Goal: Information Seeking & Learning: Learn about a topic

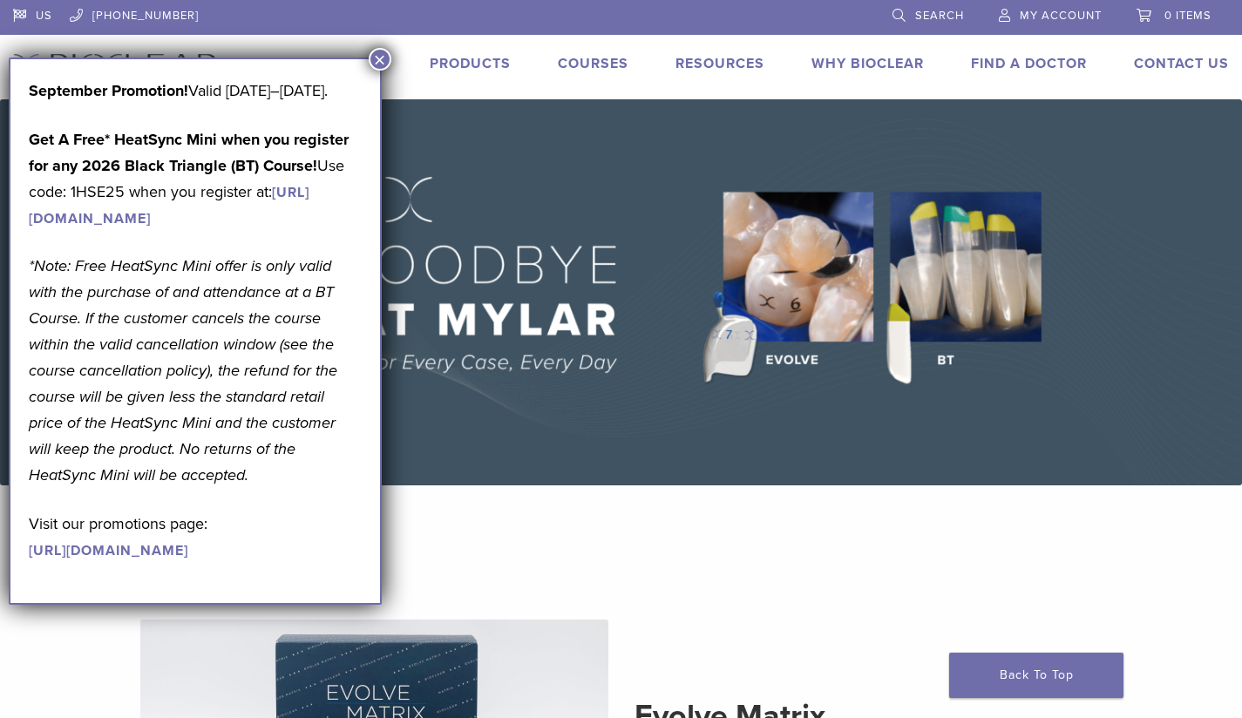
click at [378, 60] on button "×" at bounding box center [380, 59] width 23 height 23
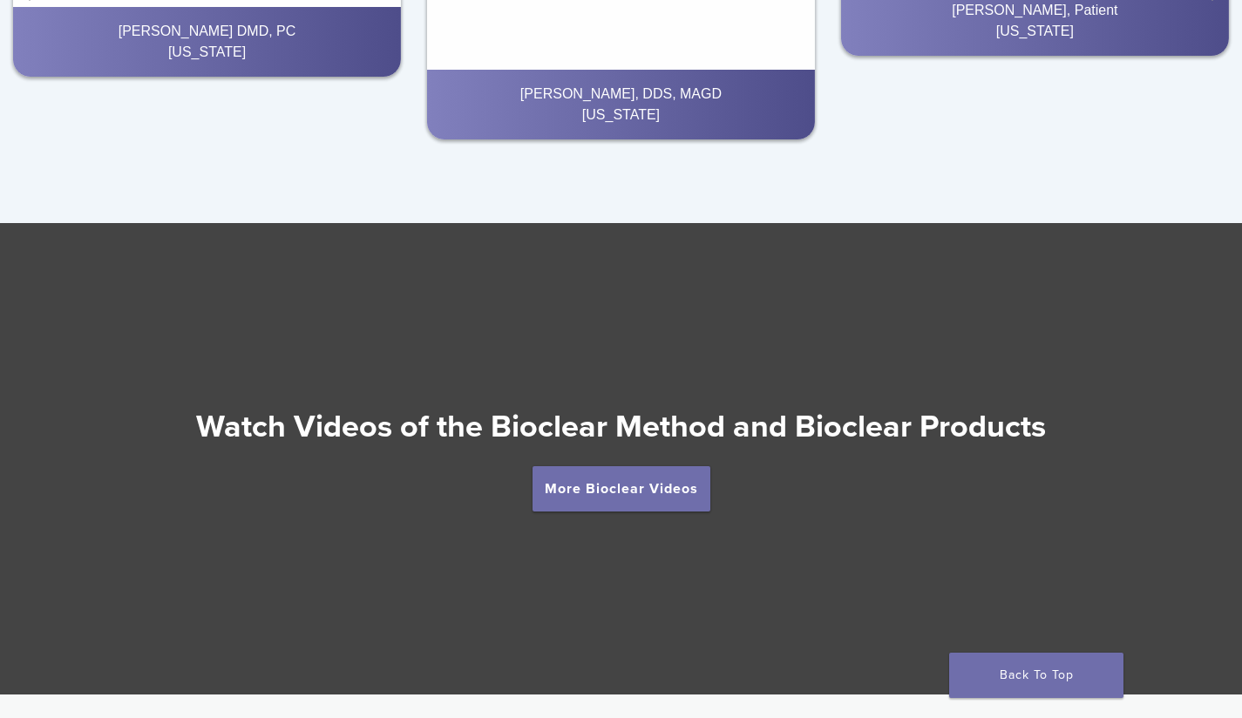
scroll to position [2989, 0]
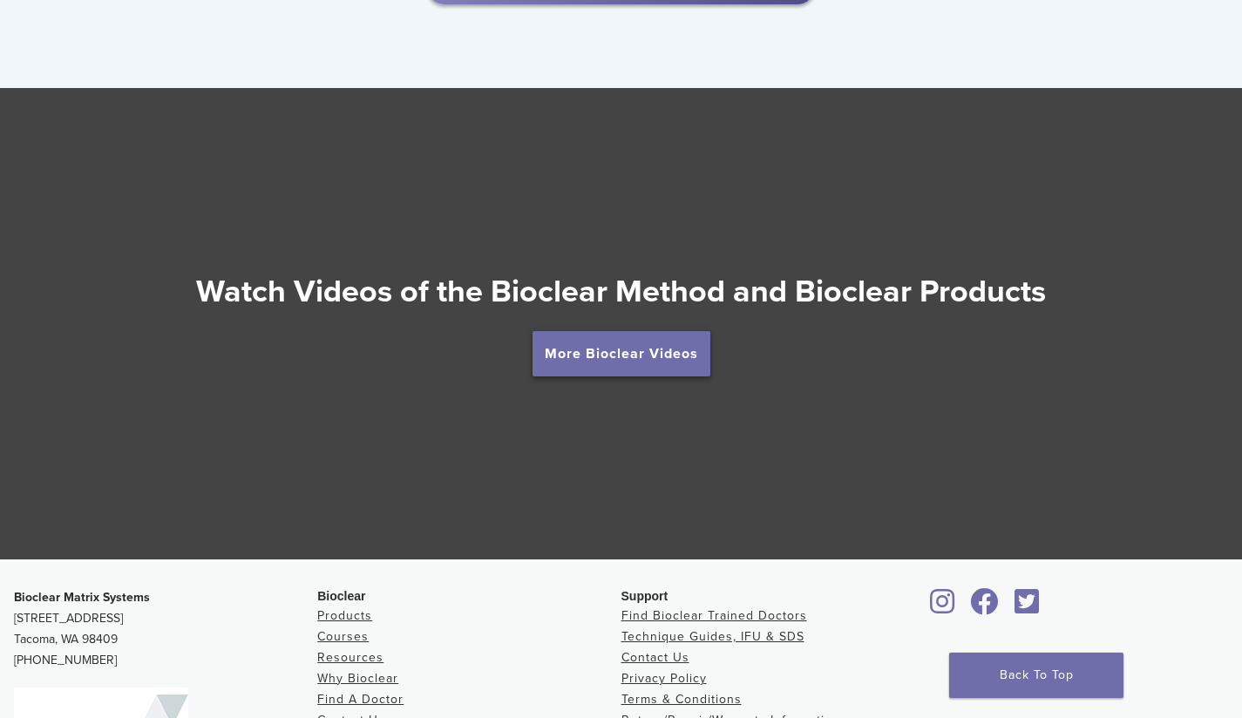
click at [626, 359] on link "More Bioclear Videos" at bounding box center [621, 353] width 178 height 45
click at [644, 354] on link "More Bioclear Videos" at bounding box center [621, 353] width 178 height 45
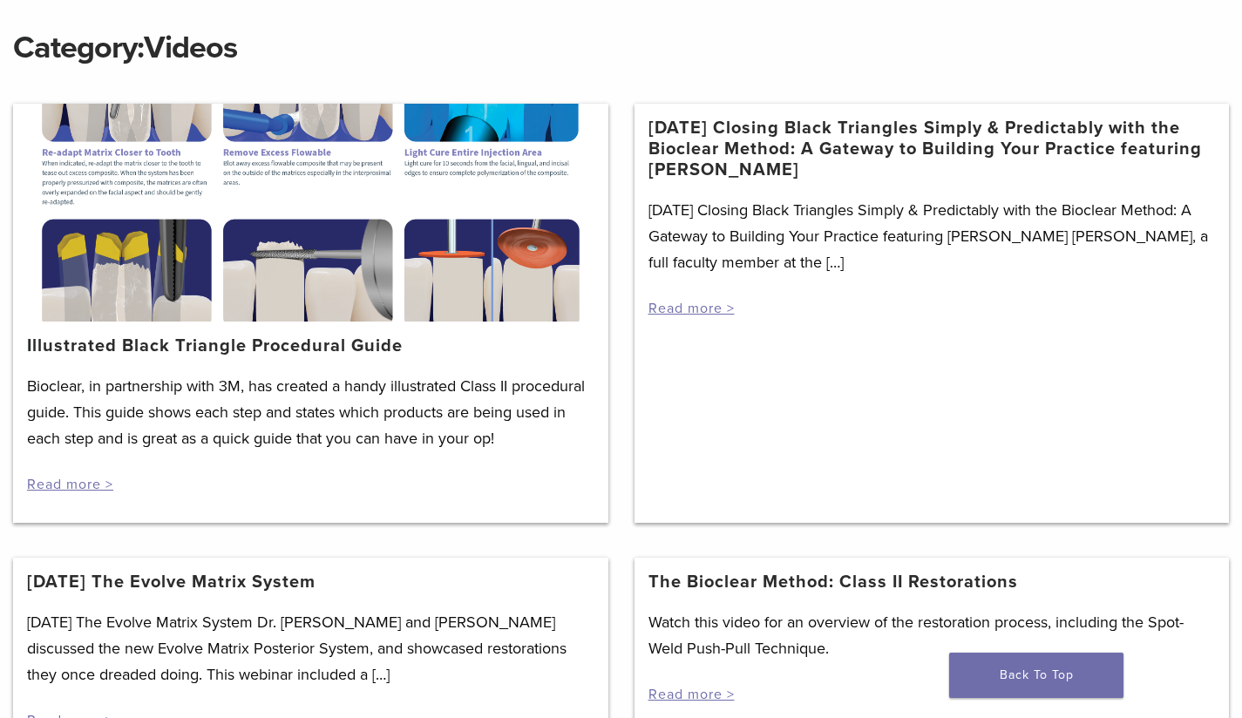
scroll to position [238, 0]
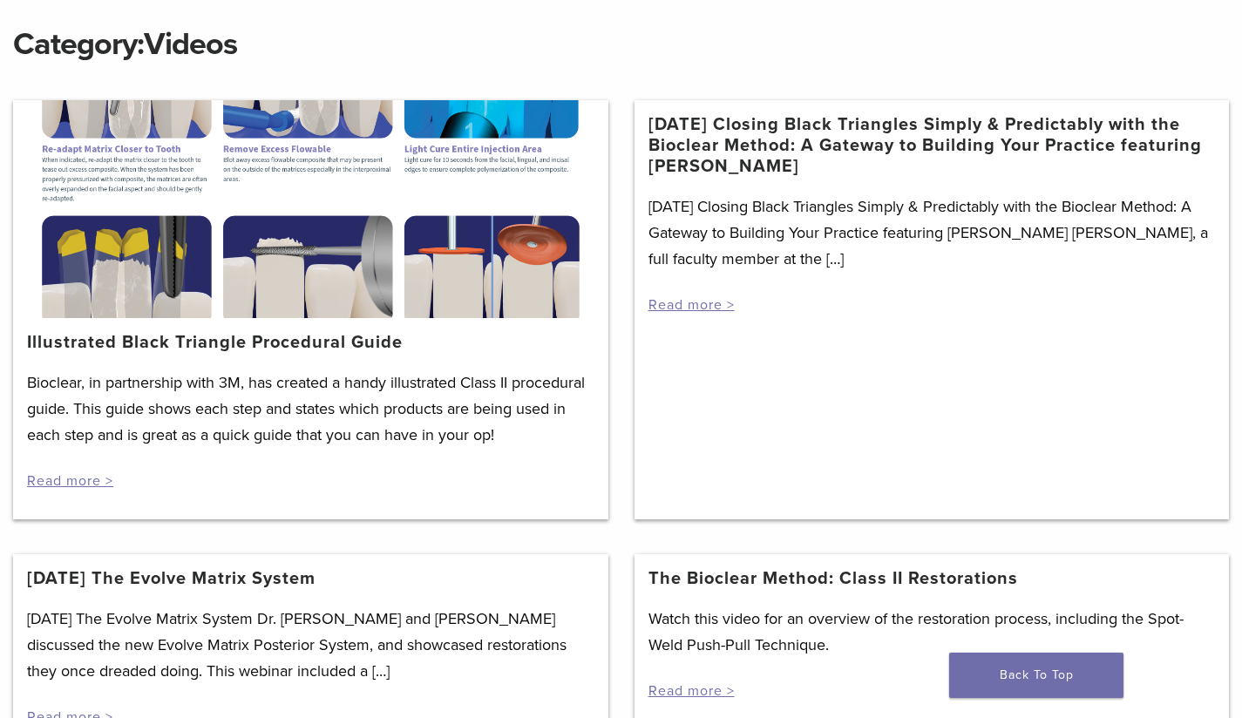
click at [144, 276] on div at bounding box center [310, 209] width 595 height 218
click at [139, 309] on div at bounding box center [310, 209] width 595 height 218
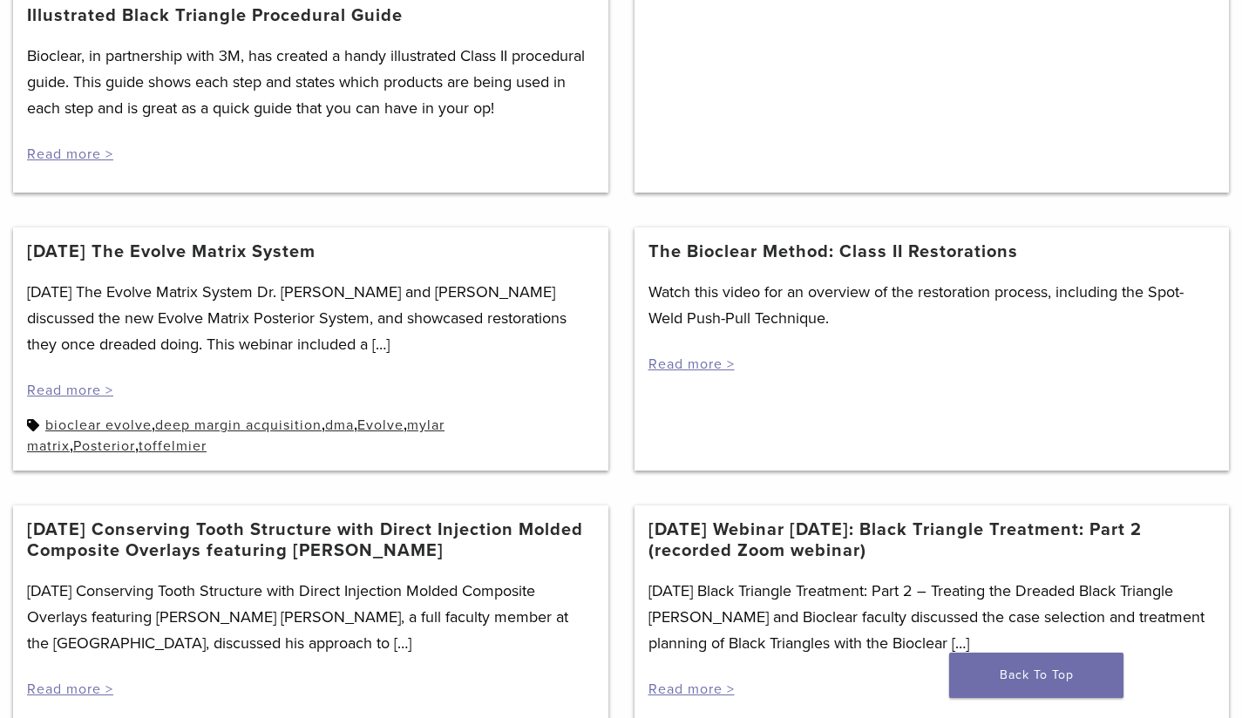
scroll to position [568, 0]
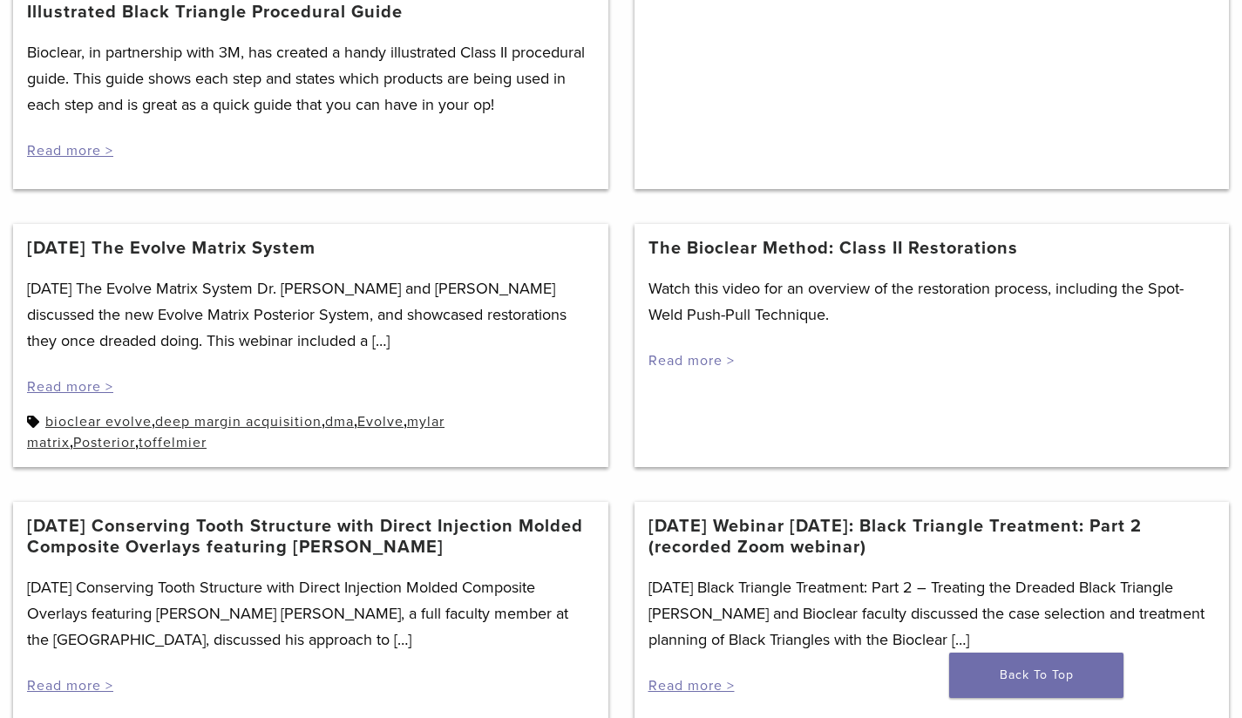
click at [704, 362] on link "Read more >" at bounding box center [691, 360] width 86 height 17
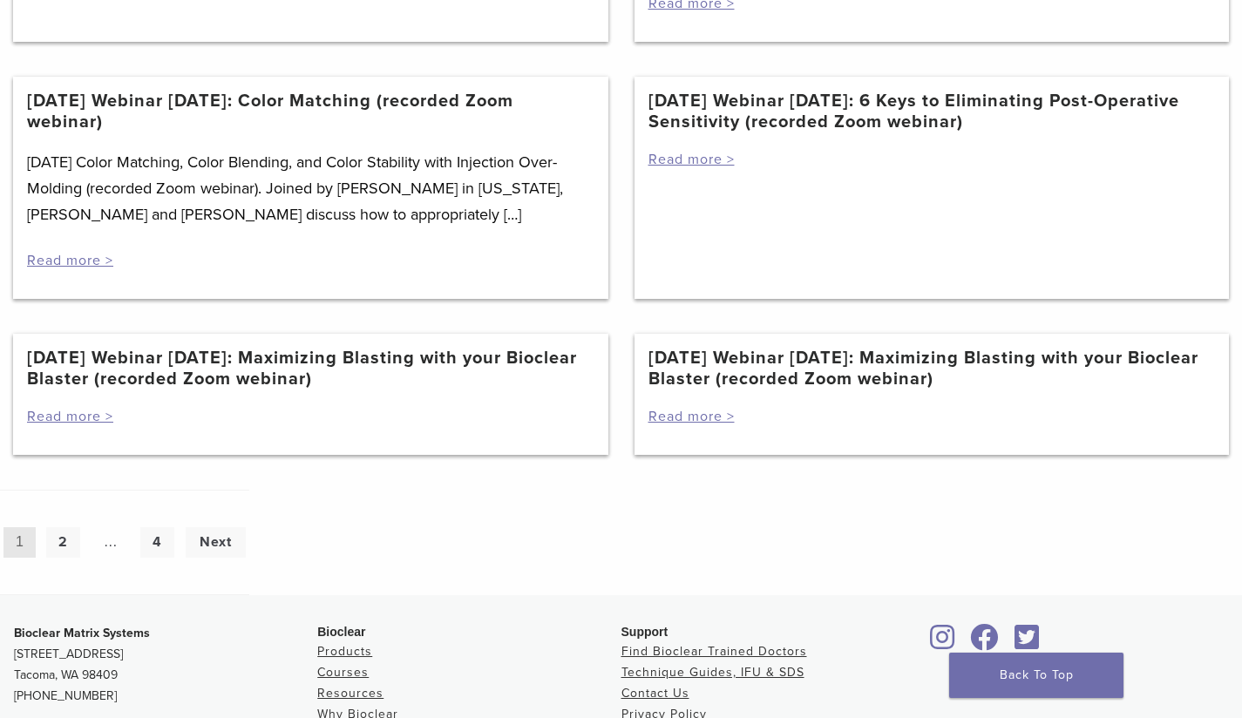
scroll to position [1525, 0]
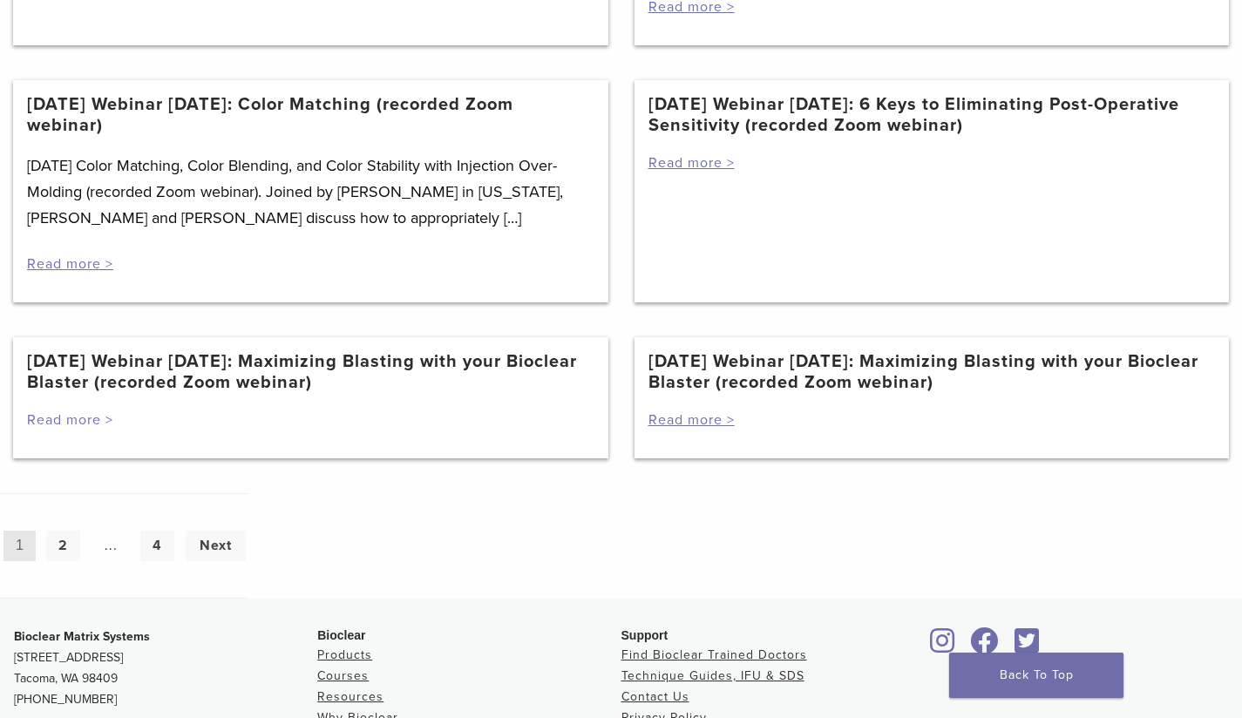
click at [64, 429] on link "Read more >" at bounding box center [70, 419] width 86 height 17
click at [78, 427] on link "Read more >" at bounding box center [70, 419] width 86 height 17
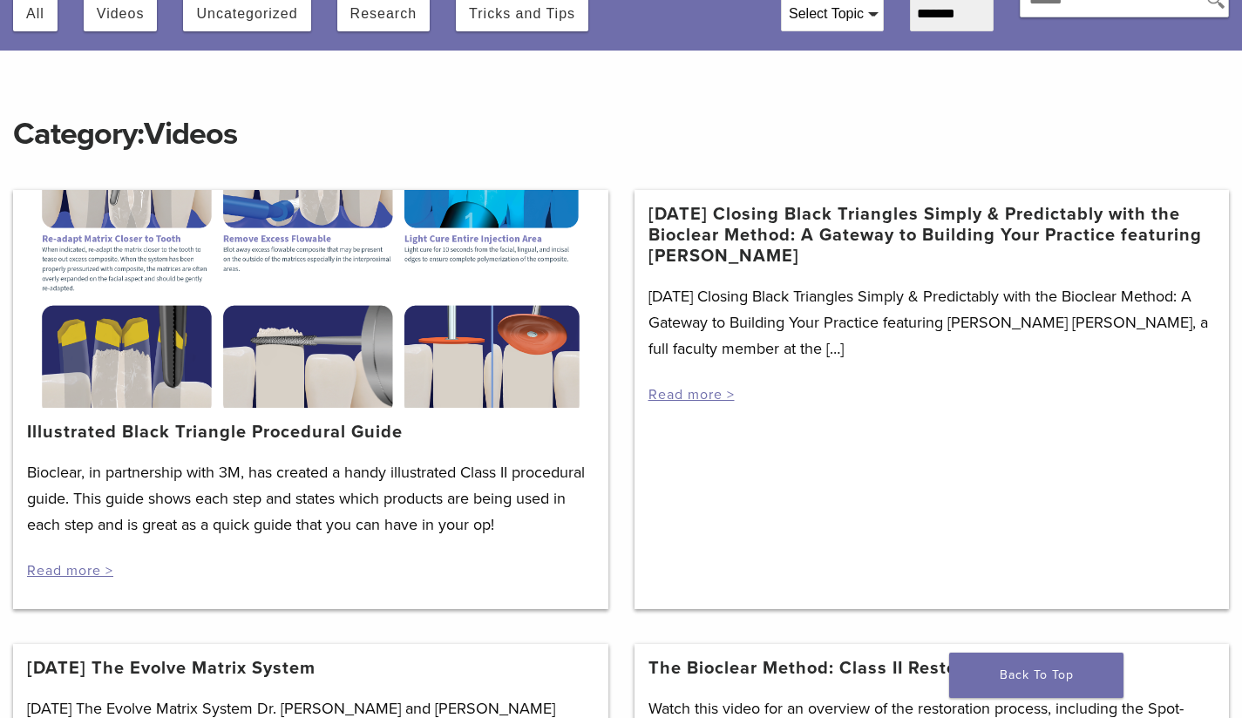
scroll to position [160, 0]
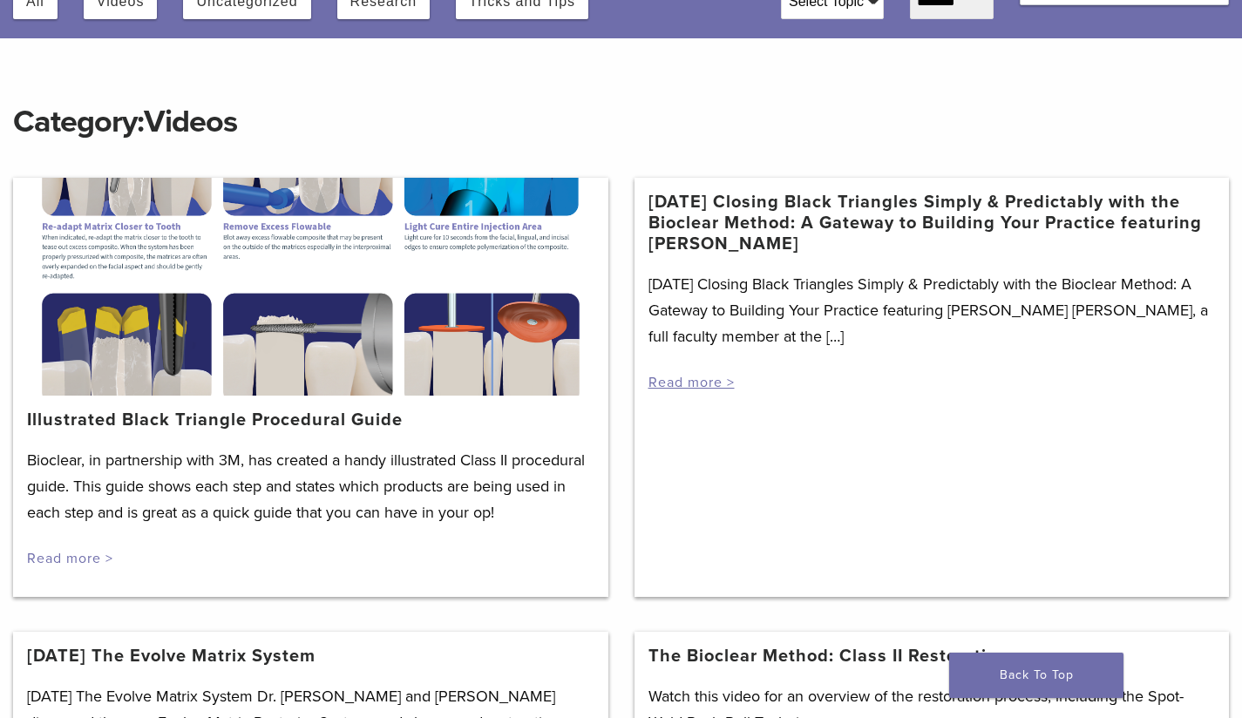
click at [84, 563] on link "Read more >" at bounding box center [70, 558] width 86 height 17
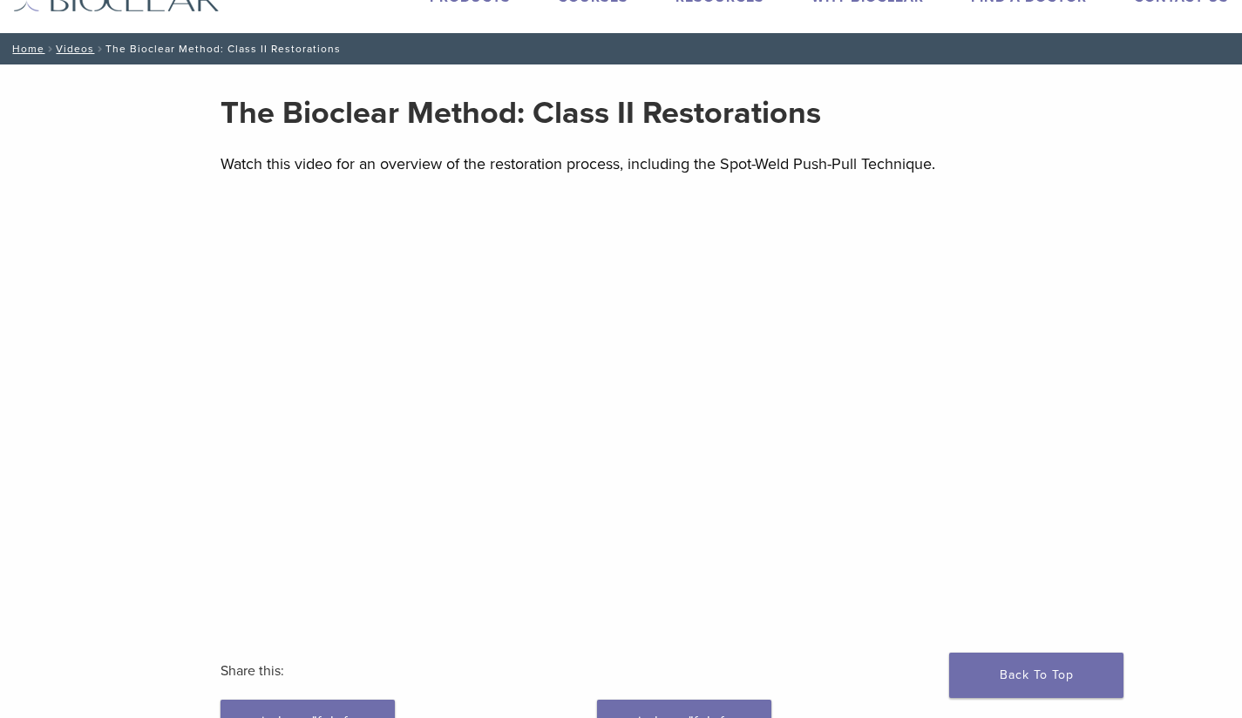
scroll to position [51, 0]
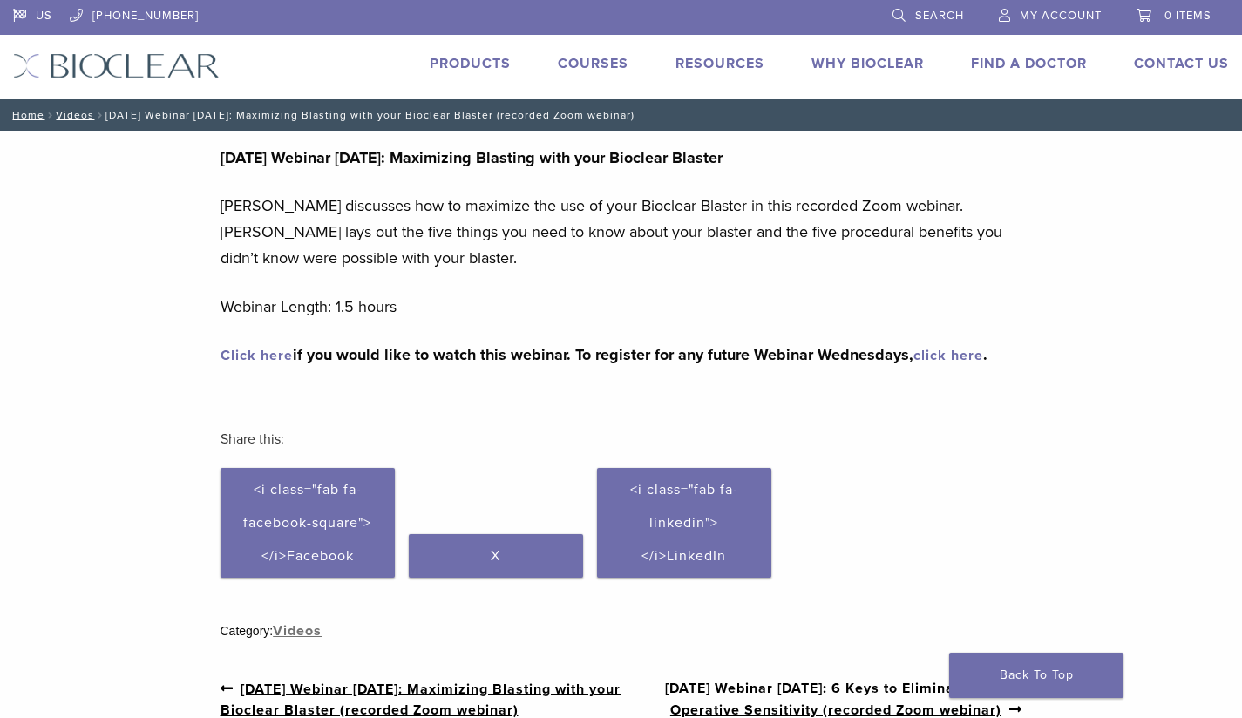
drag, startPoint x: 77, startPoint y: 423, endPoint x: 453, endPoint y: 384, distance: 378.4
click at [453, 384] on div "[DATE] Webinar [DATE]: Maximizing Blasting with your Bioclear Blaster [PERSON_N…" at bounding box center [621, 444] width 1242 height 627
click at [851, 57] on link "Why Bioclear" at bounding box center [867, 63] width 112 height 17
